Goal: Transaction & Acquisition: Purchase product/service

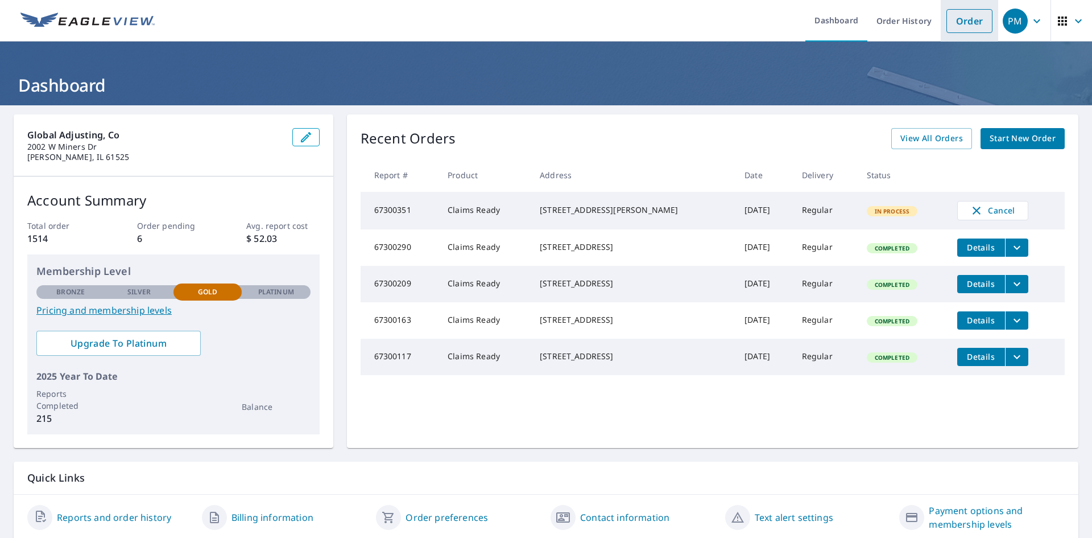
click at [963, 20] on link "Order" at bounding box center [970, 21] width 46 height 24
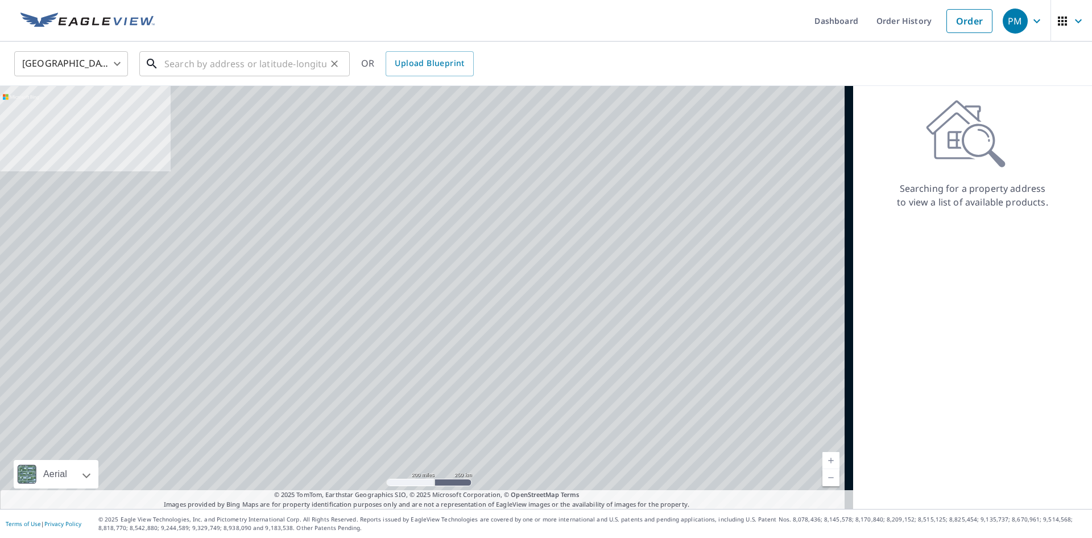
click at [192, 60] on input "text" at bounding box center [245, 64] width 162 height 32
paste input "[STREET_ADDRESS][PERSON_NAME] [GEOGRAPHIC_DATA], IL 60047"
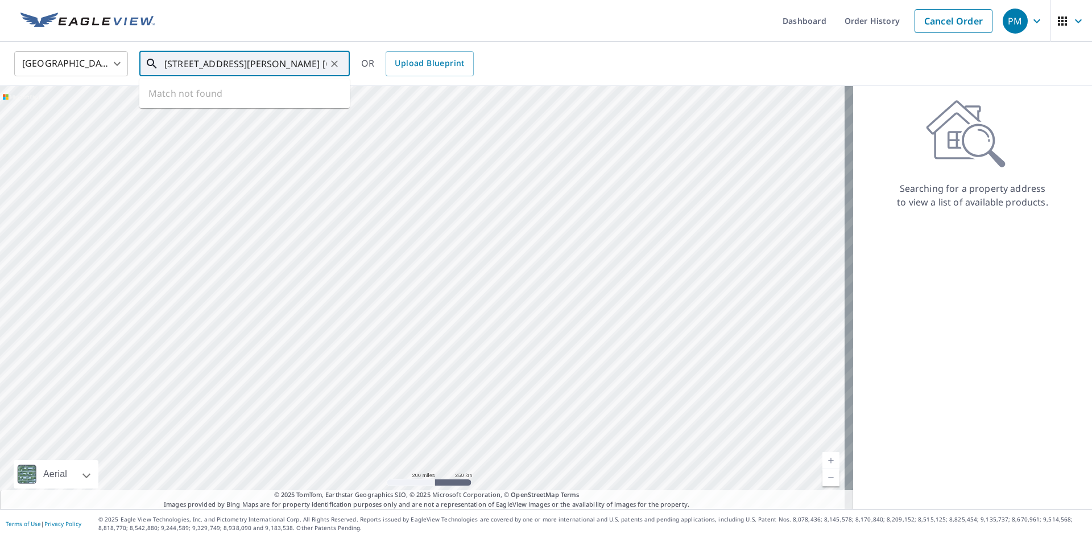
scroll to position [0, 6]
click at [218, 95] on span "[STREET_ADDRESS][PERSON_NAME]" at bounding box center [251, 97] width 179 height 14
type input "[STREET_ADDRESS][PERSON_NAME]"
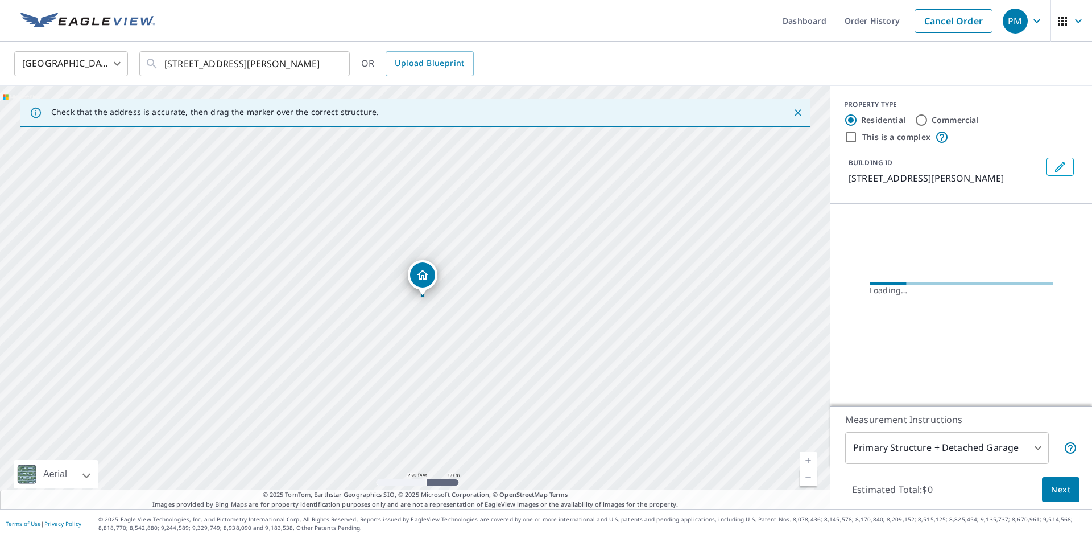
scroll to position [0, 0]
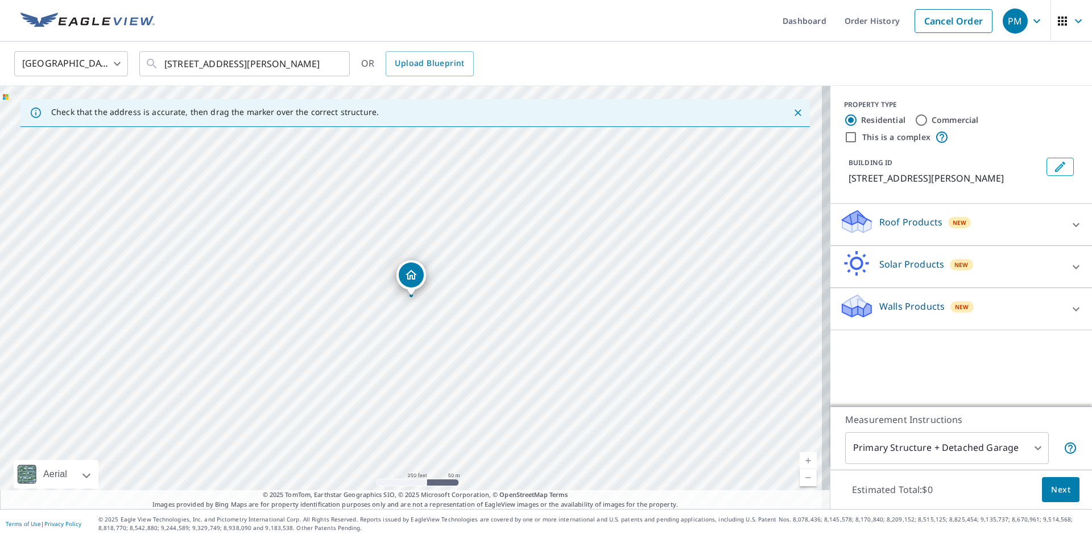
click at [879, 228] on p "Roof Products" at bounding box center [910, 222] width 63 height 14
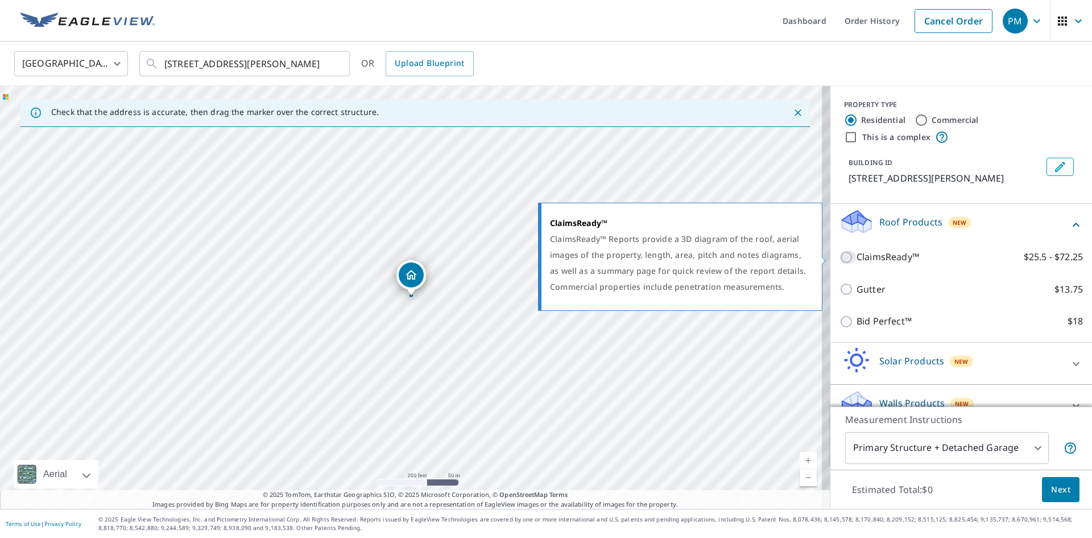
click at [840, 257] on input "ClaimsReady™ $25.5 - $72.25" at bounding box center [848, 257] width 17 height 14
checkbox input "true"
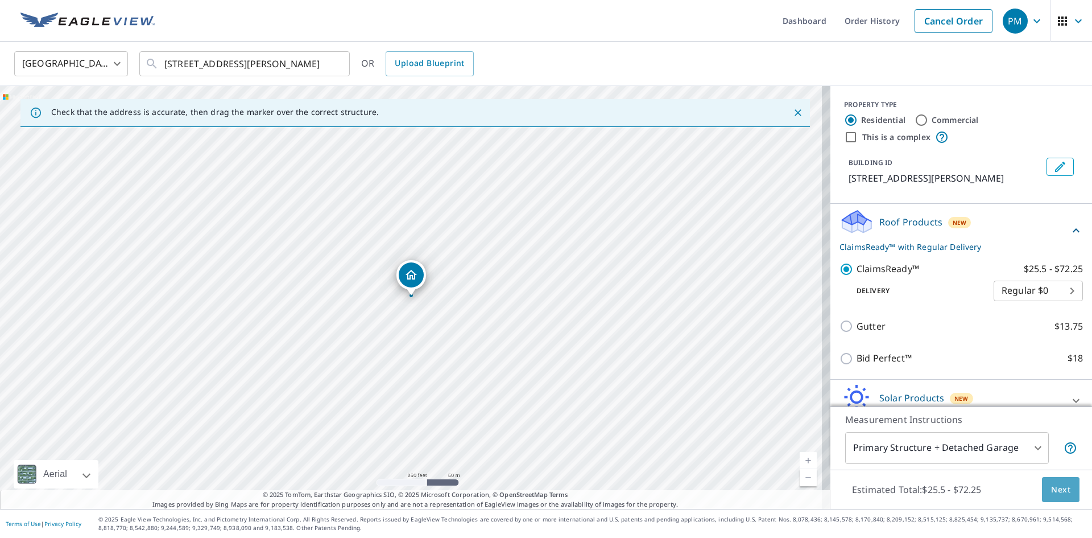
click at [1051, 490] on span "Next" at bounding box center [1060, 489] width 19 height 14
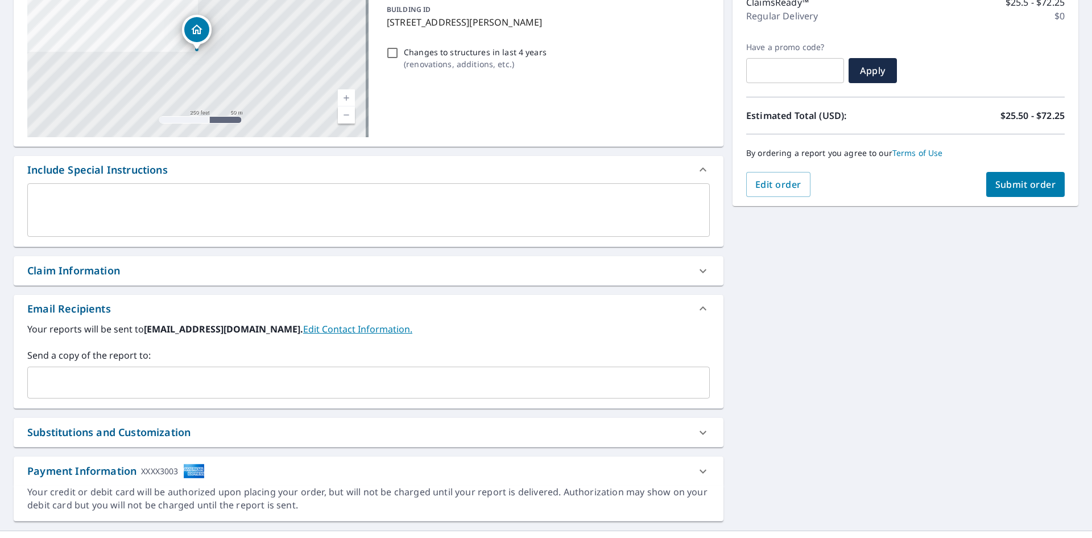
scroll to position [179, 0]
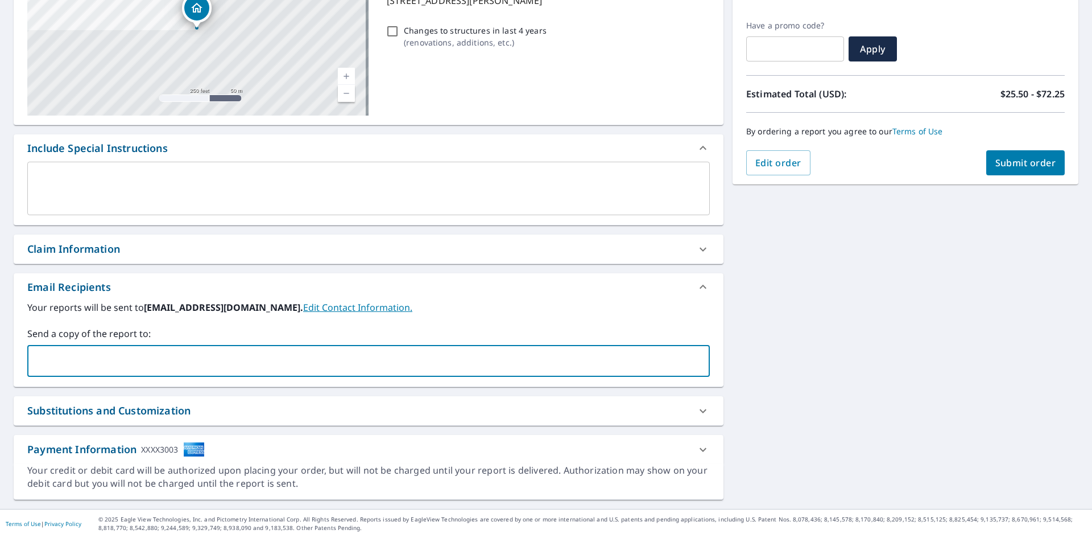
click at [85, 369] on input "text" at bounding box center [359, 361] width 655 height 22
type input "[EMAIL_ADDRESS][DOMAIN_NAME]"
click at [982, 280] on div "[STREET_ADDRESS][PERSON_NAME] Aerial Road A standard road map Aerial A detailed…" at bounding box center [546, 218] width 1092 height 582
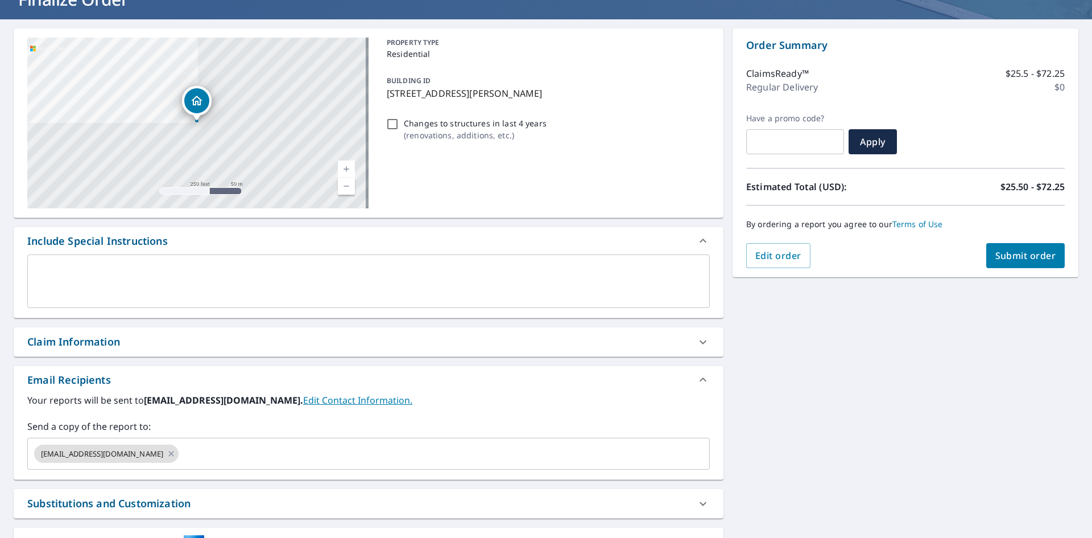
scroll to position [0, 0]
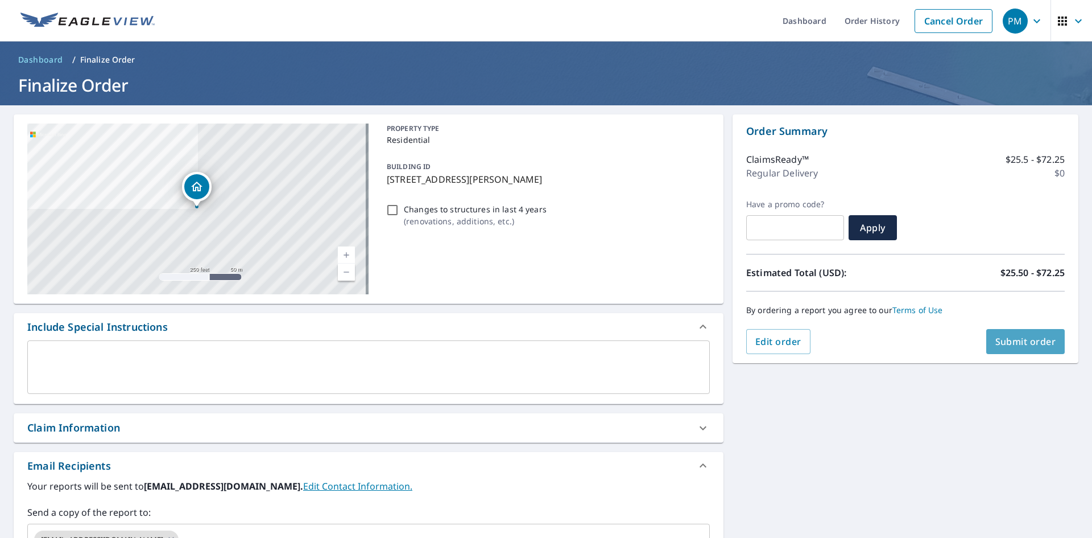
click at [995, 343] on span "Submit order" at bounding box center [1025, 341] width 61 height 13
